Goal: Entertainment & Leisure: Consume media (video, audio)

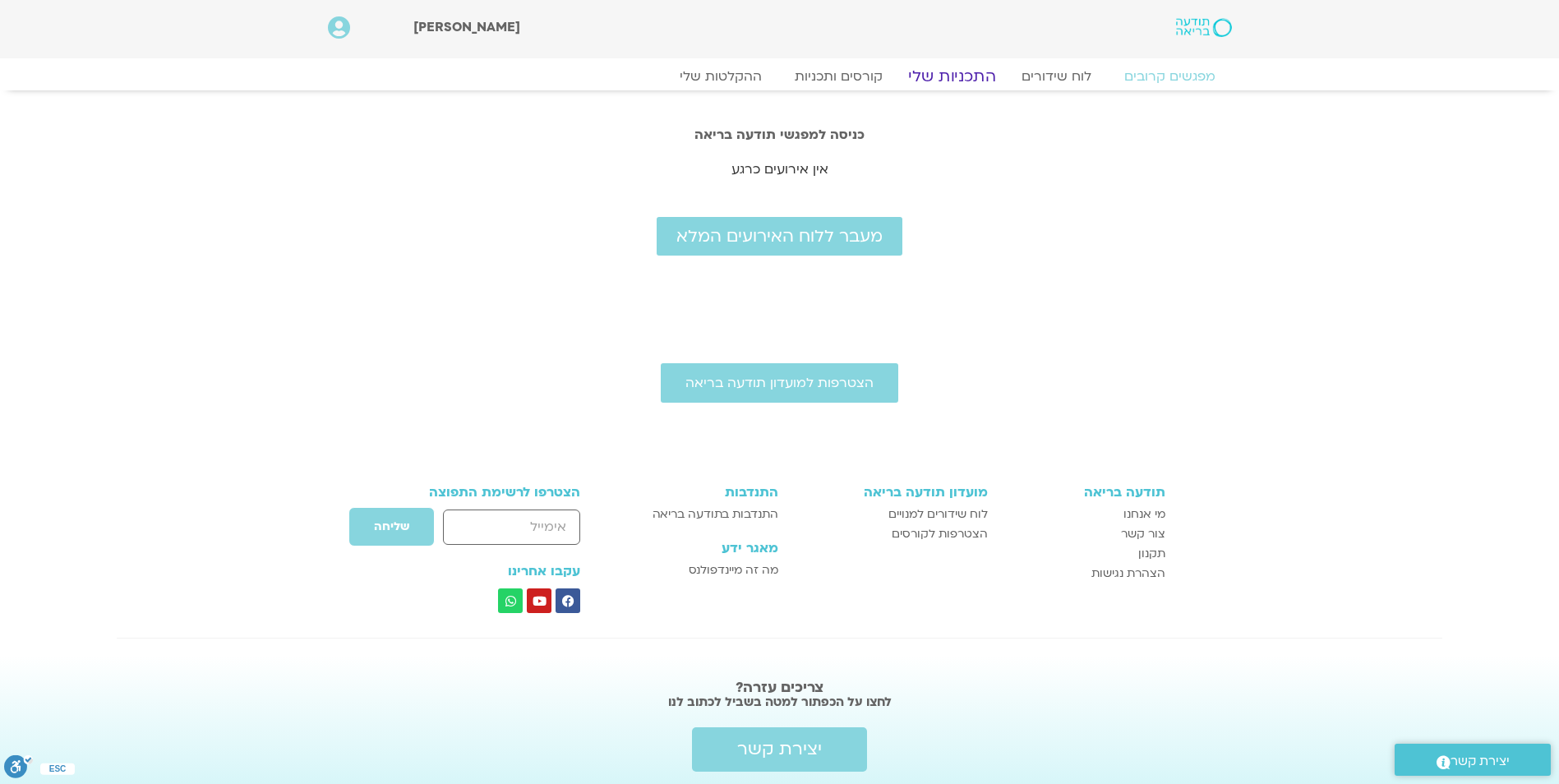
click at [946, 73] on link "התכניות שלי" at bounding box center [951, 76] width 127 height 20
click at [728, 76] on link "ההקלטות שלי" at bounding box center [721, 76] width 138 height 20
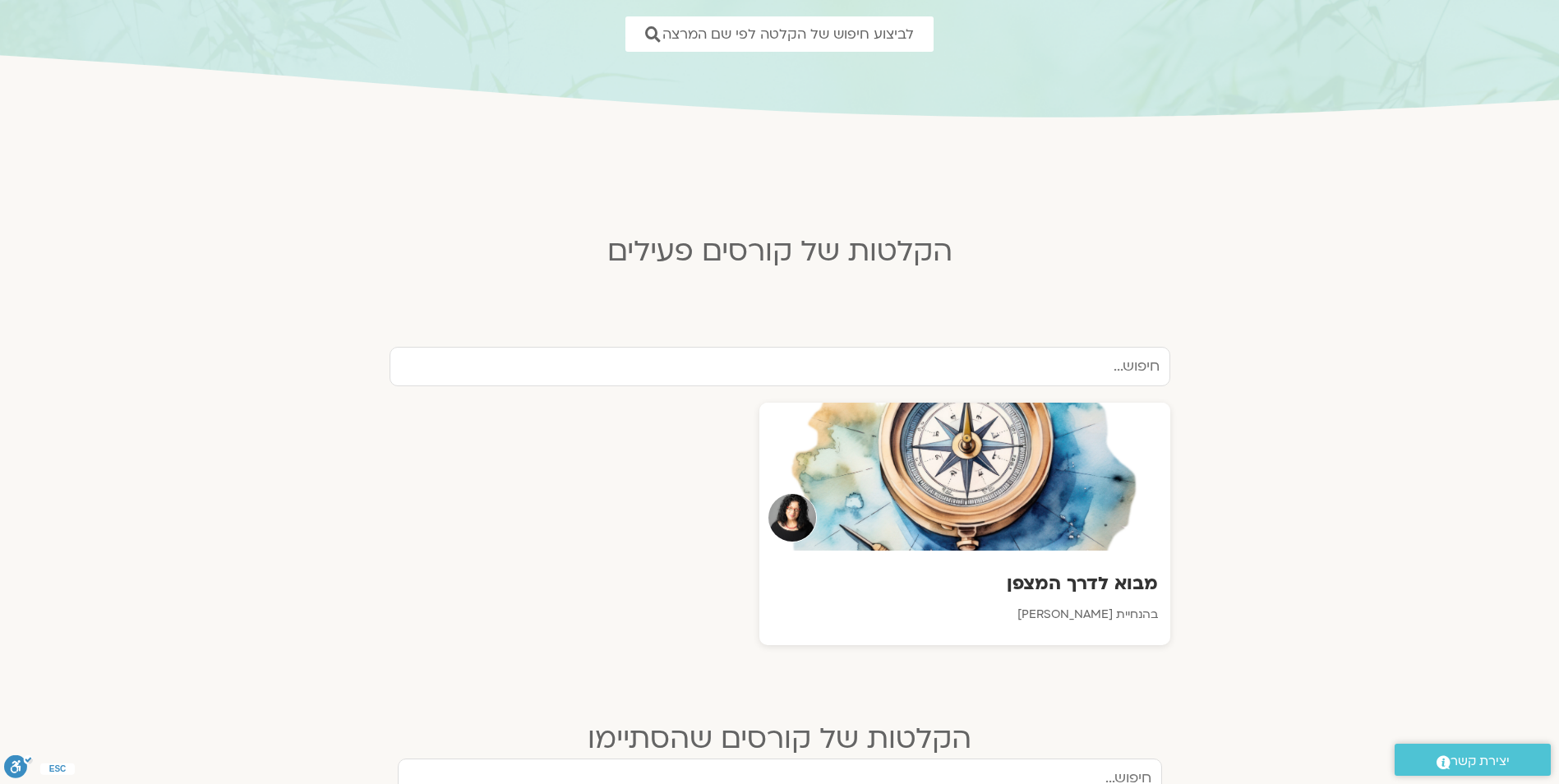
scroll to position [246, 0]
click at [1102, 499] on div at bounding box center [965, 475] width 415 height 149
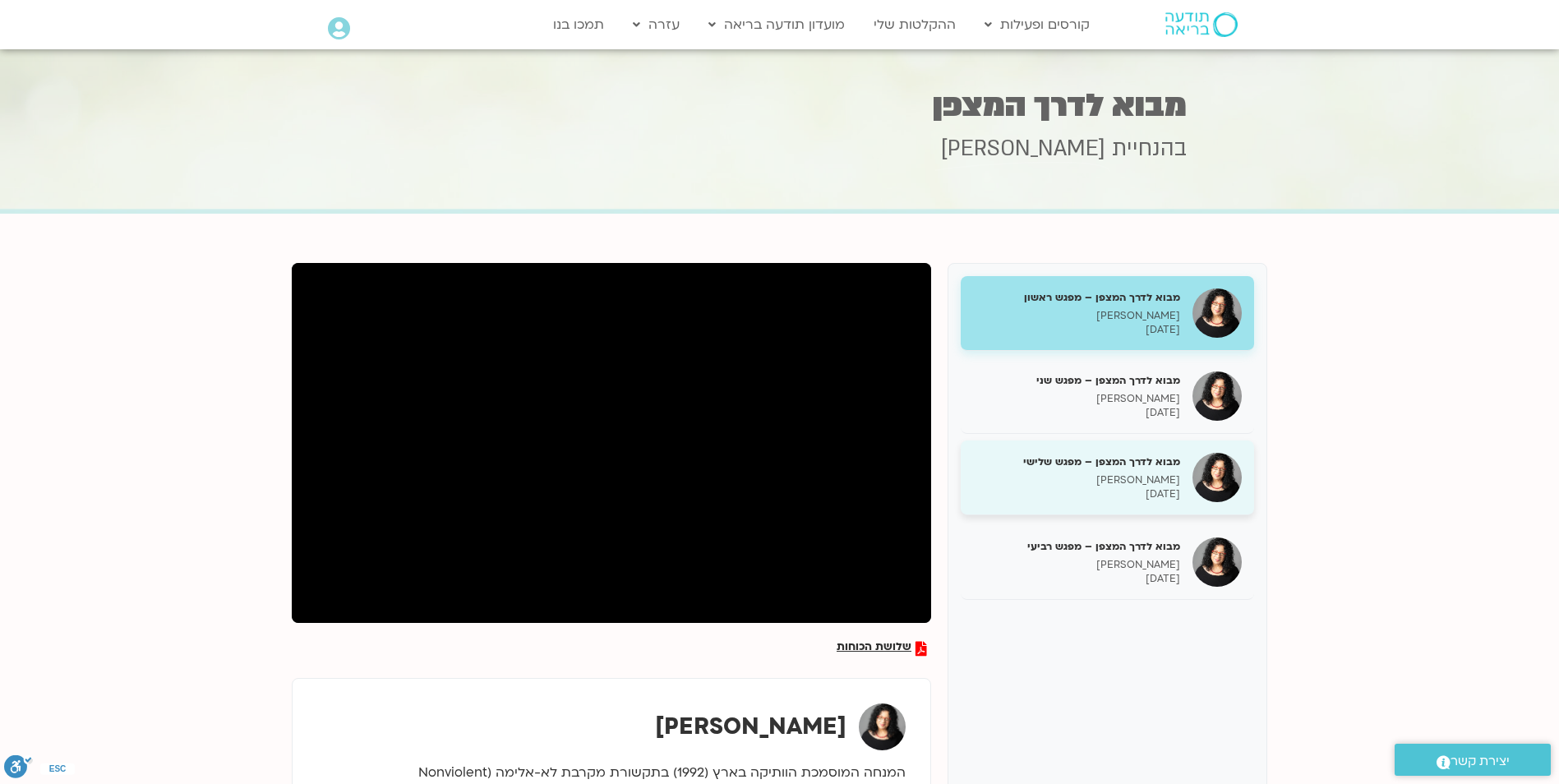
click at [1141, 477] on p "[PERSON_NAME]" at bounding box center [1077, 480] width 208 height 14
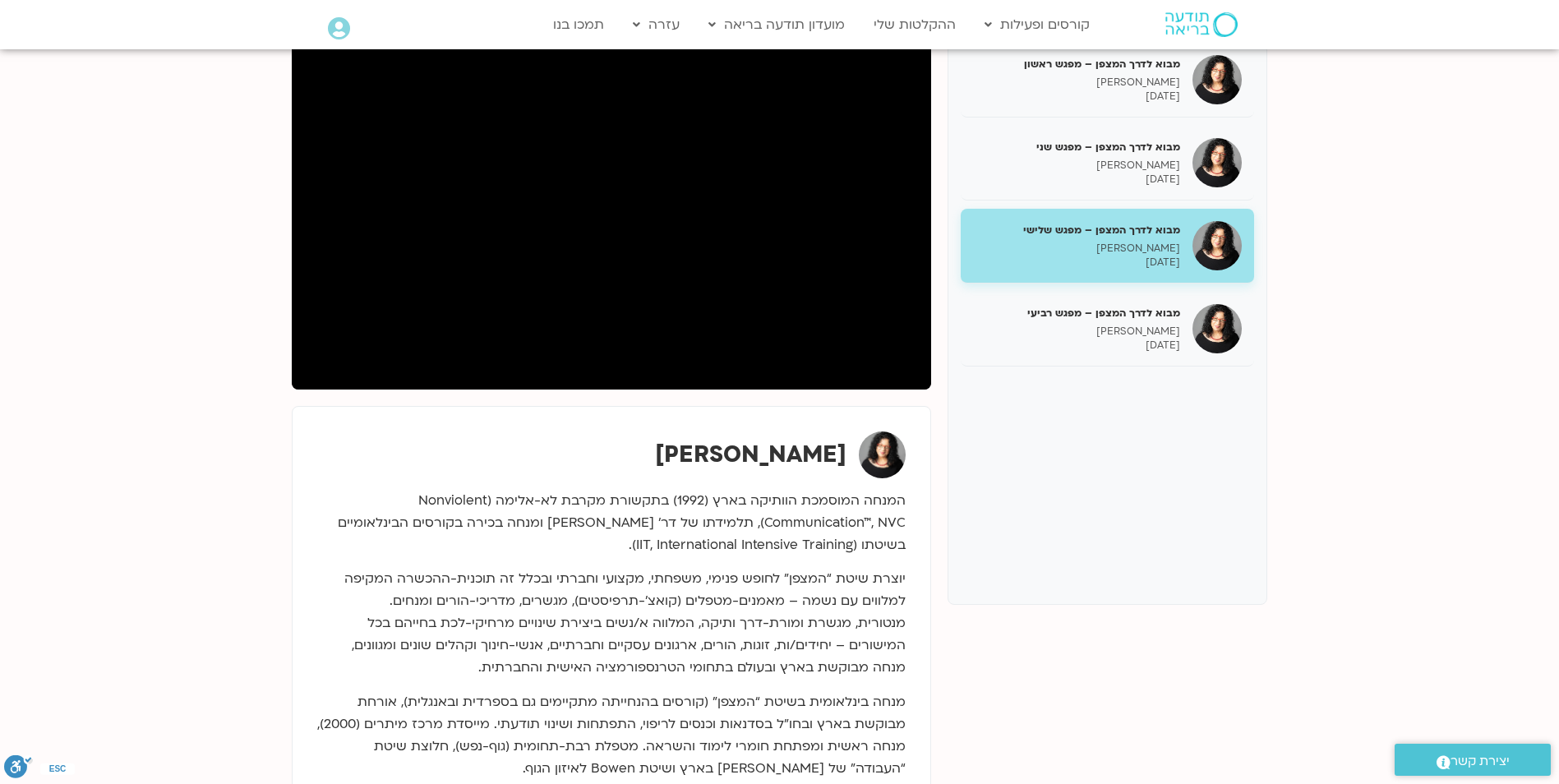
scroll to position [246, 0]
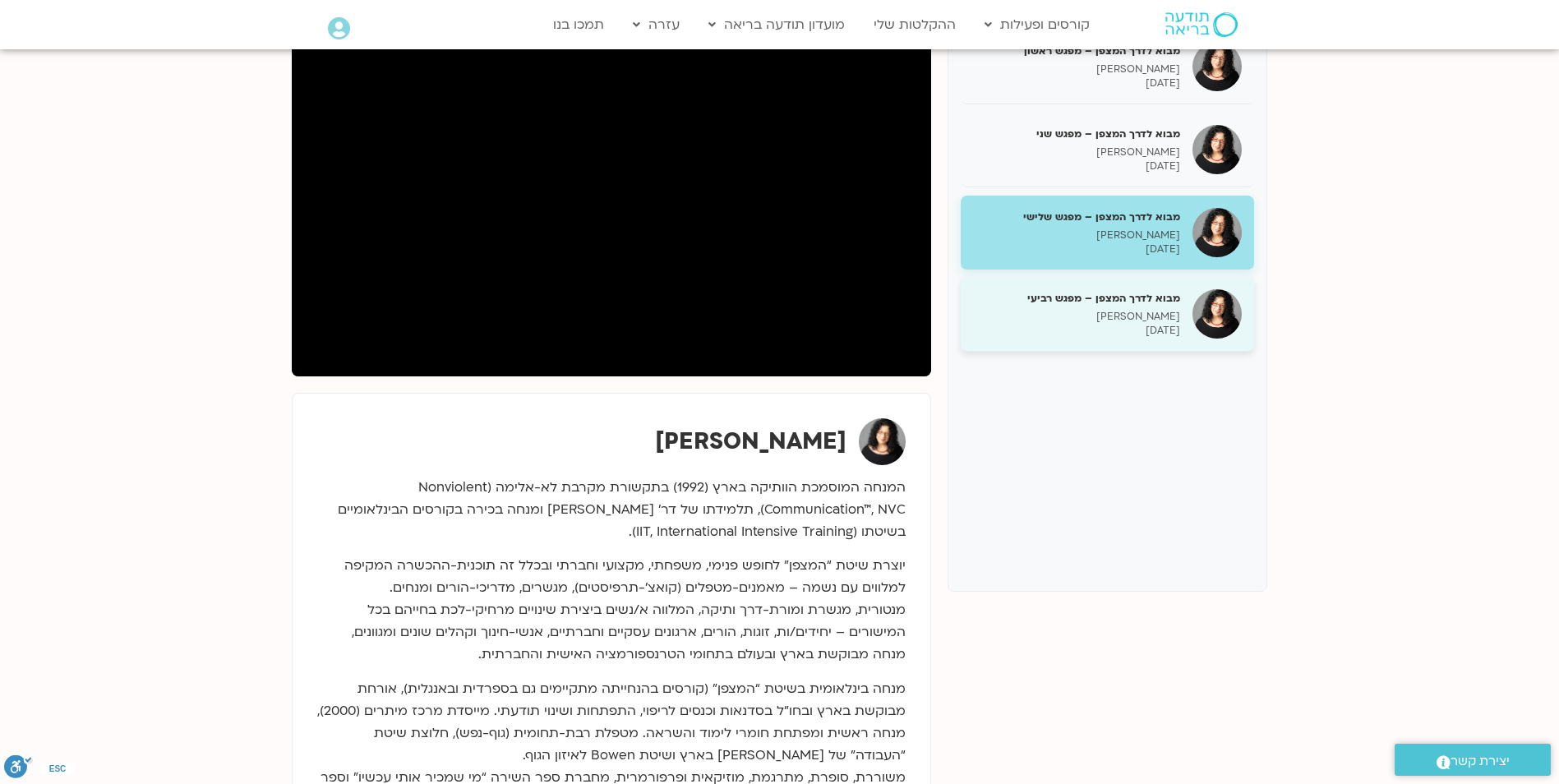
click at [1131, 317] on p "[PERSON_NAME]" at bounding box center [1077, 316] width 208 height 14
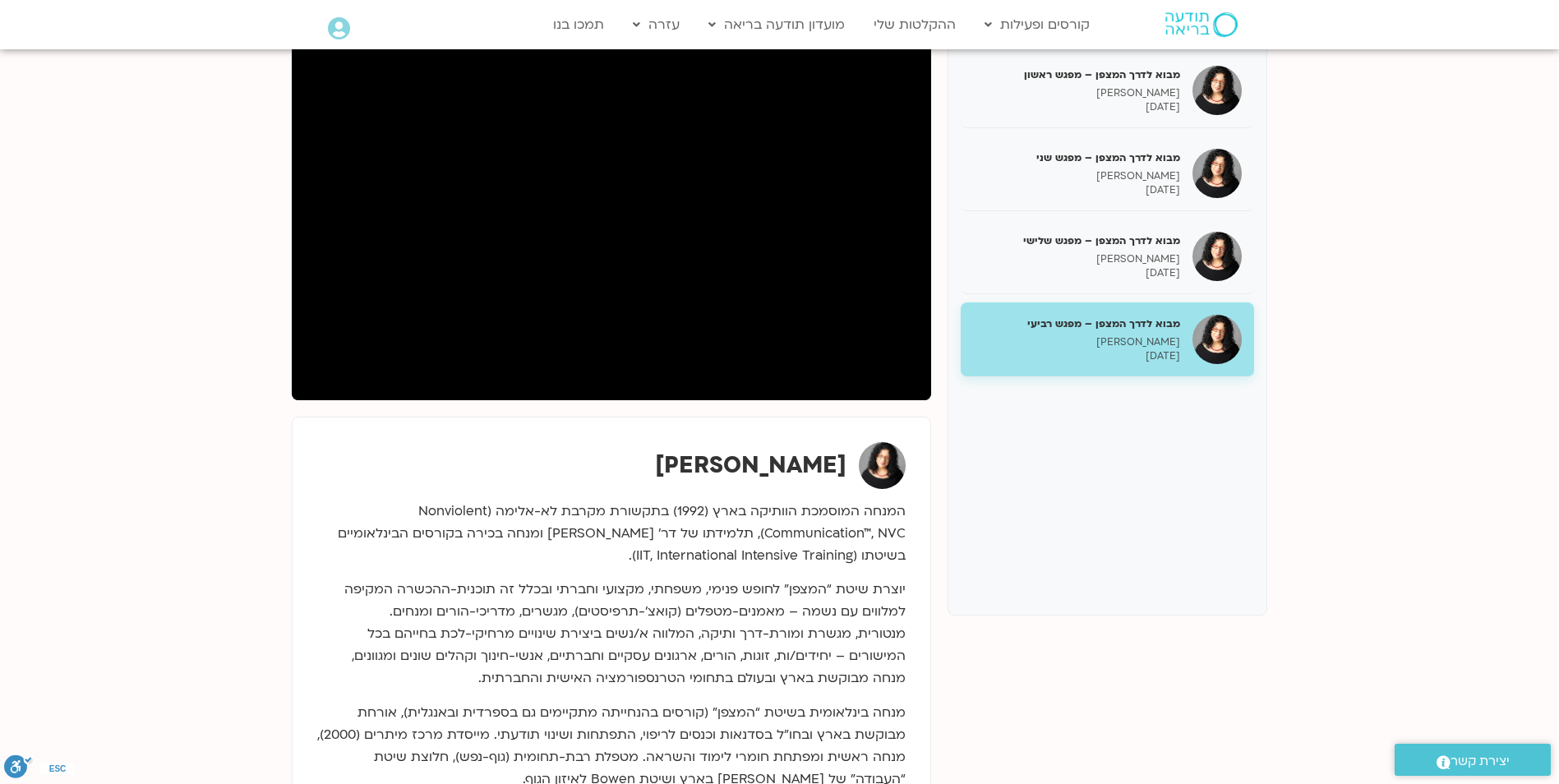
scroll to position [329, 0]
